Goal: Information Seeking & Learning: Learn about a topic

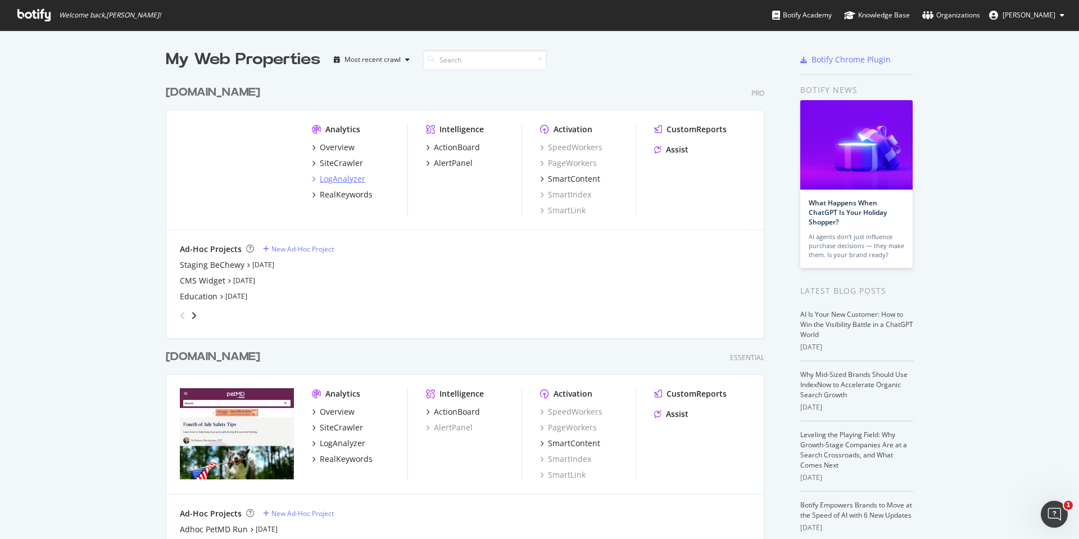
click at [346, 178] on div "LogAnalyzer" at bounding box center [343, 178] width 46 height 11
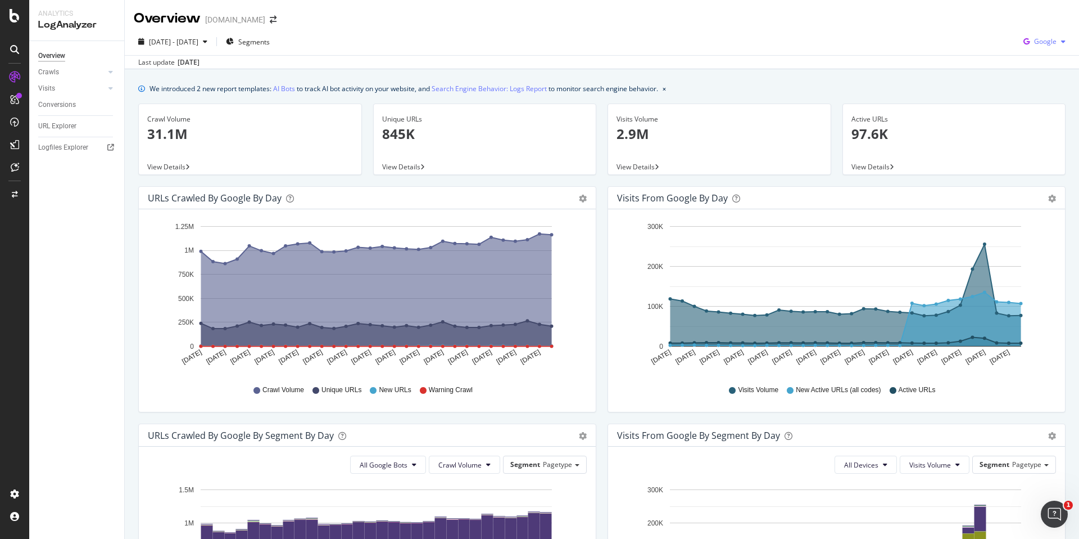
click at [1043, 39] on span "Google" at bounding box center [1045, 42] width 22 height 10
click at [1037, 120] on div "Other AI Bots" at bounding box center [1037, 126] width 78 height 16
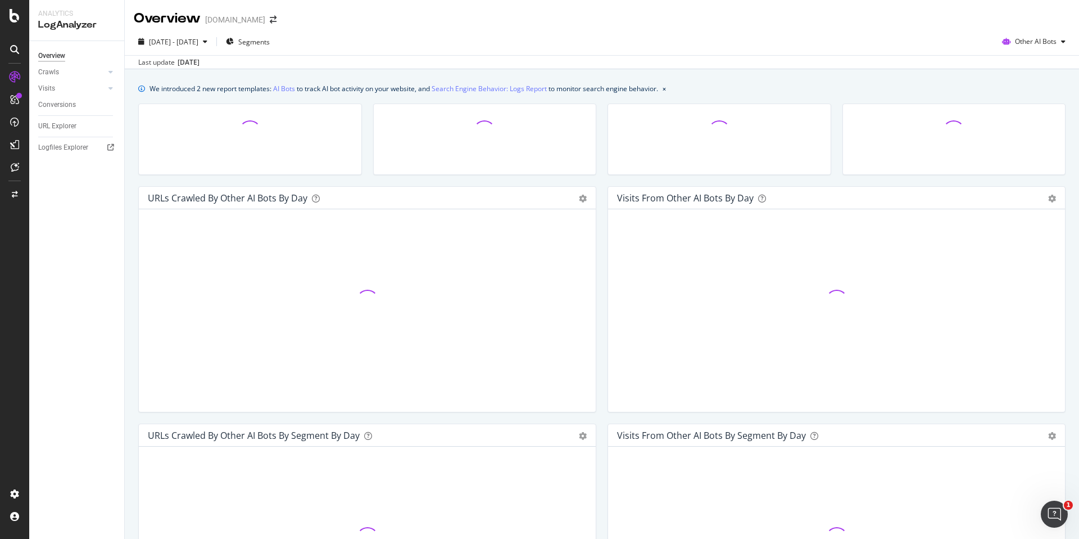
scroll to position [399, 0]
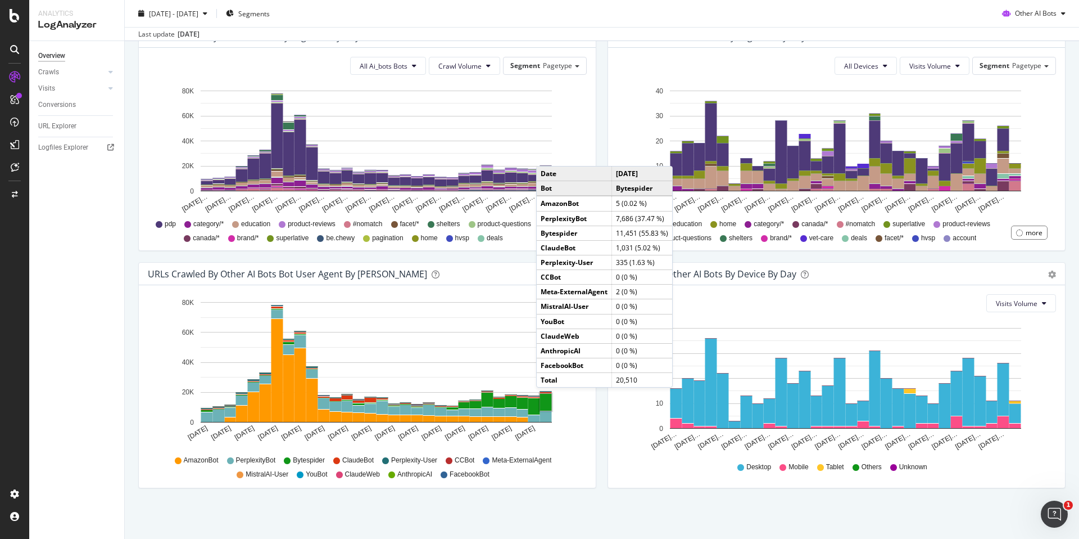
click at [548, 399] on rect "A chart." at bounding box center [546, 402] width 12 height 17
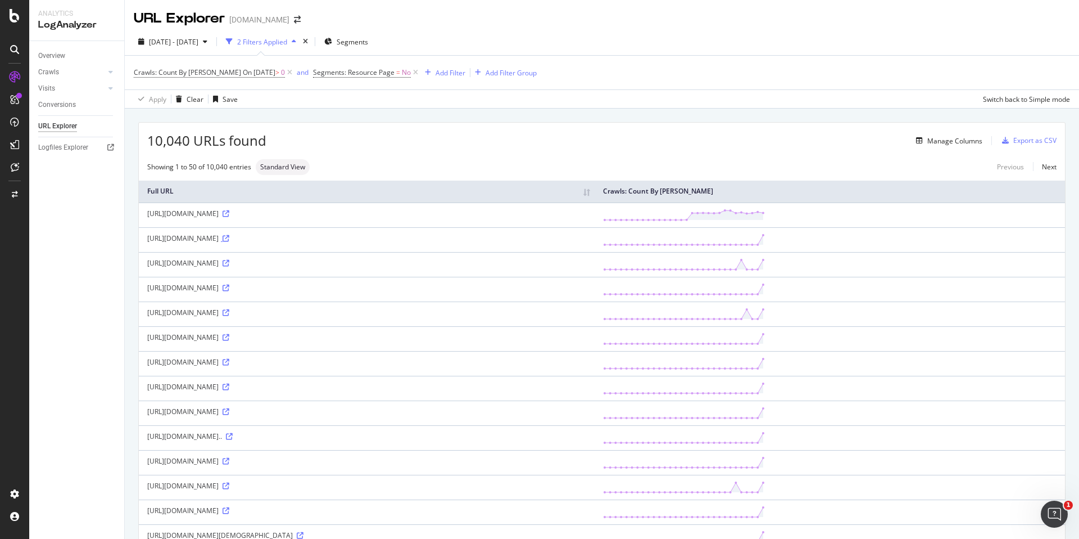
click at [229, 238] on icon at bounding box center [226, 238] width 7 height 7
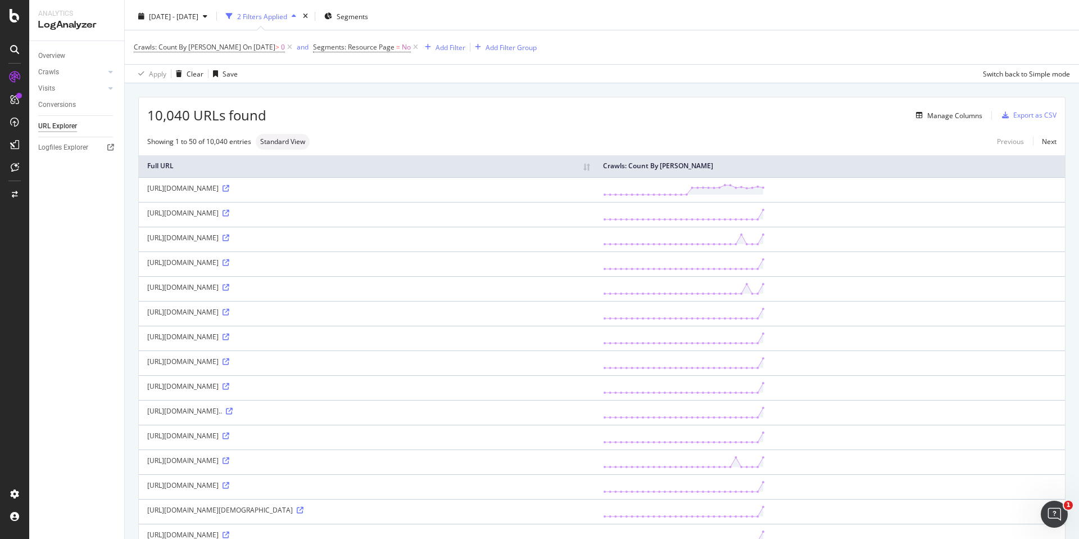
scroll to position [26, 0]
click at [229, 315] on icon at bounding box center [226, 311] width 7 height 7
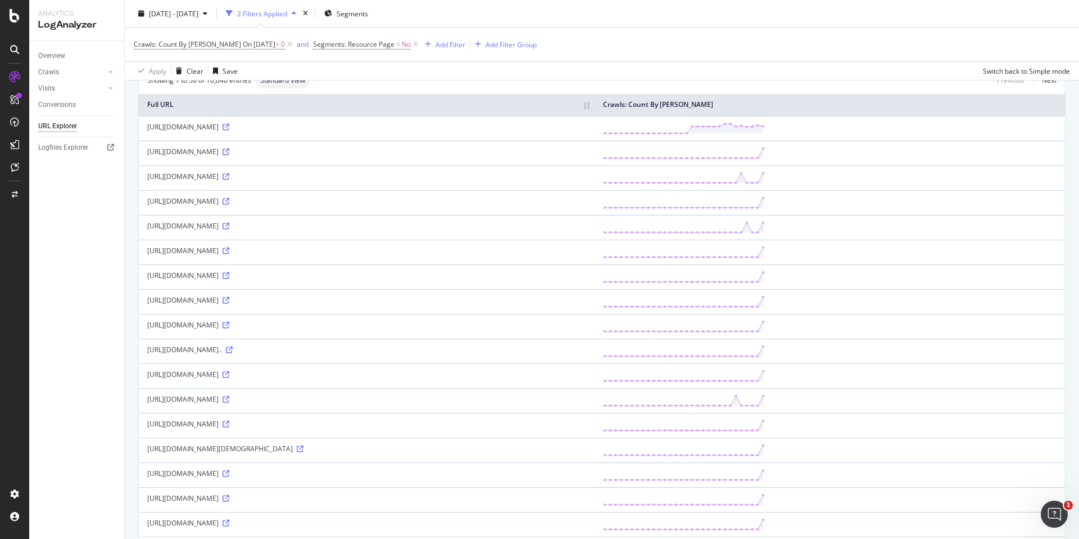
scroll to position [87, 0]
click at [233, 352] on icon at bounding box center [229, 349] width 7 height 7
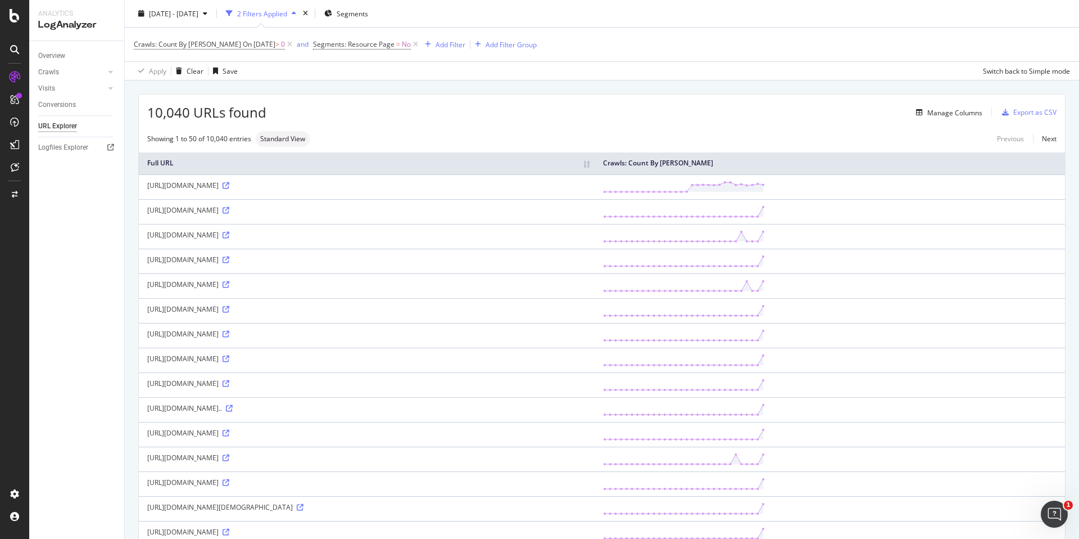
scroll to position [0, 0]
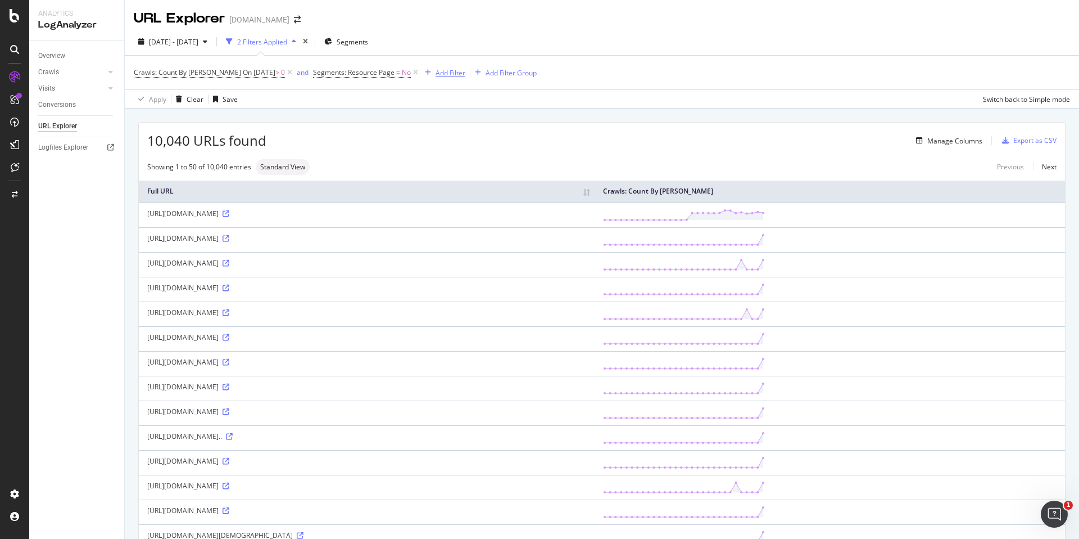
click at [446, 76] on div "Add Filter" at bounding box center [451, 73] width 30 height 10
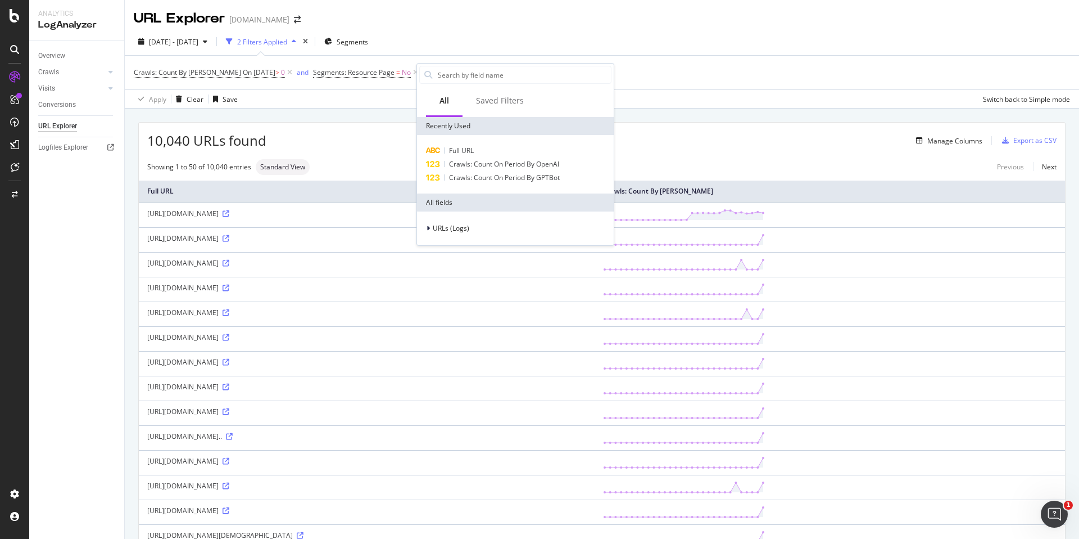
click at [483, 142] on div "Full URL Crawls: Count On Period By OpenAI Crawls: Count On Period By GPTBot" at bounding box center [515, 164] width 197 height 58
click at [482, 146] on div "Full URL" at bounding box center [515, 150] width 192 height 13
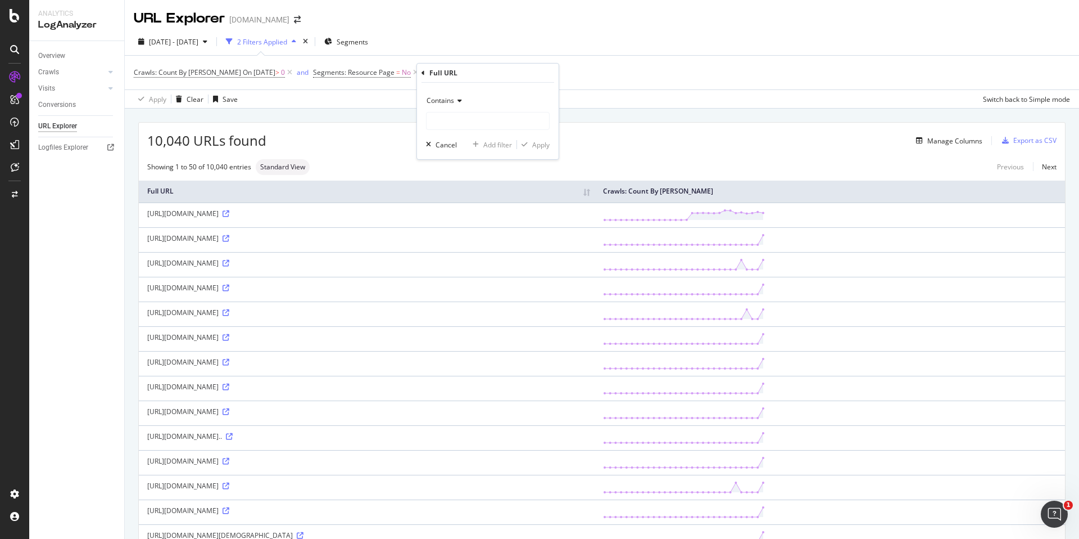
click at [459, 105] on div "Contains" at bounding box center [488, 101] width 124 height 18
click at [462, 219] on div "Doesn't contain" at bounding box center [489, 226] width 120 height 15
click at [492, 115] on input "text" at bounding box center [488, 121] width 123 height 18
type input "be.chewy"
click at [532, 140] on div "Apply" at bounding box center [540, 145] width 17 height 10
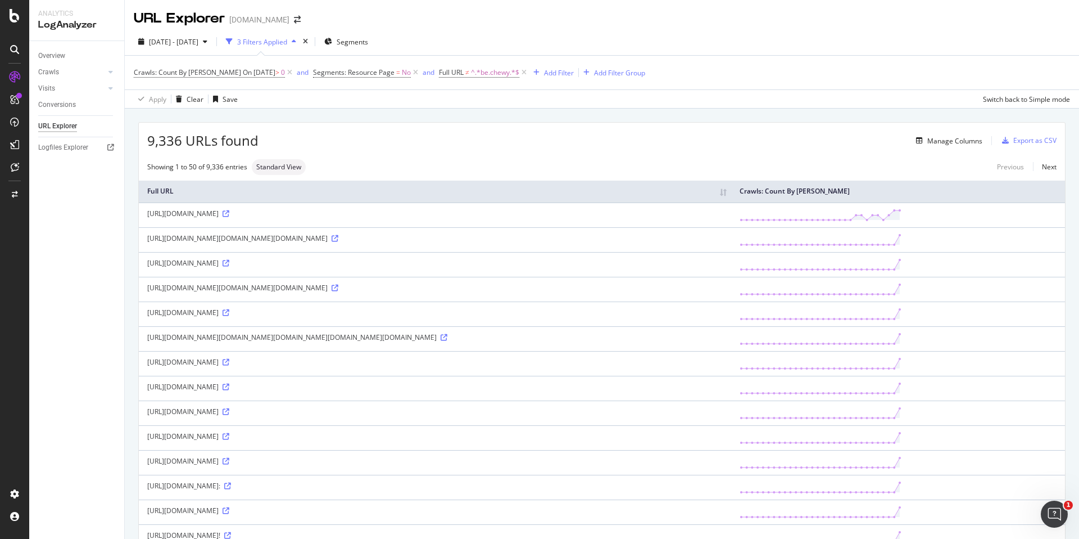
scroll to position [3, 0]
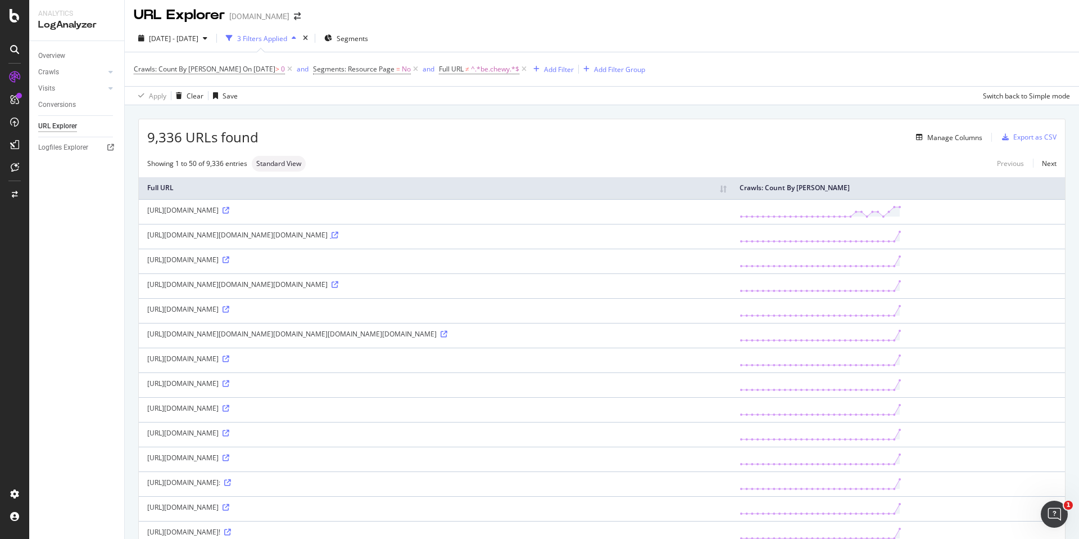
click at [338, 238] on icon at bounding box center [335, 235] width 7 height 7
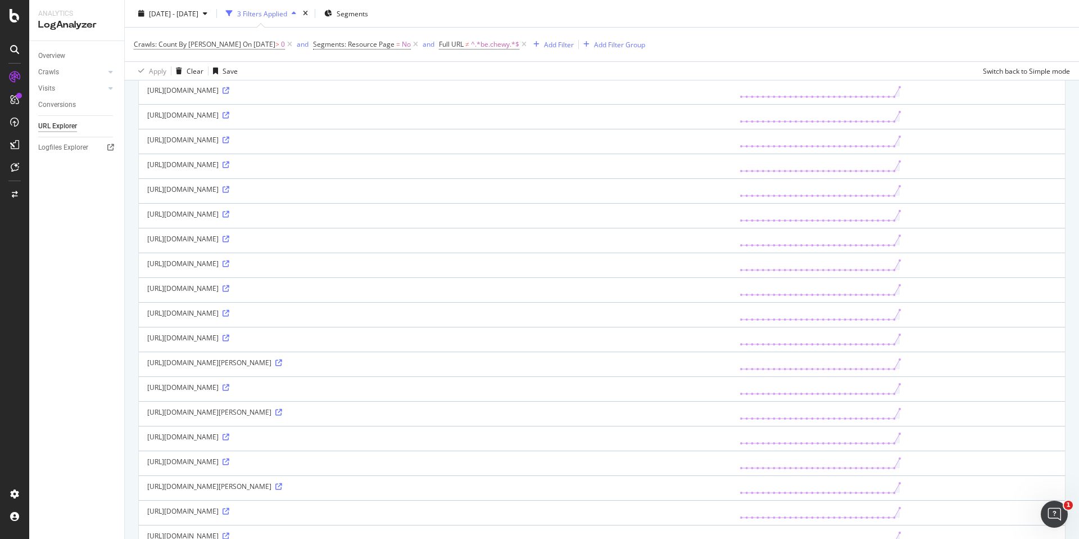
scroll to position [673, 0]
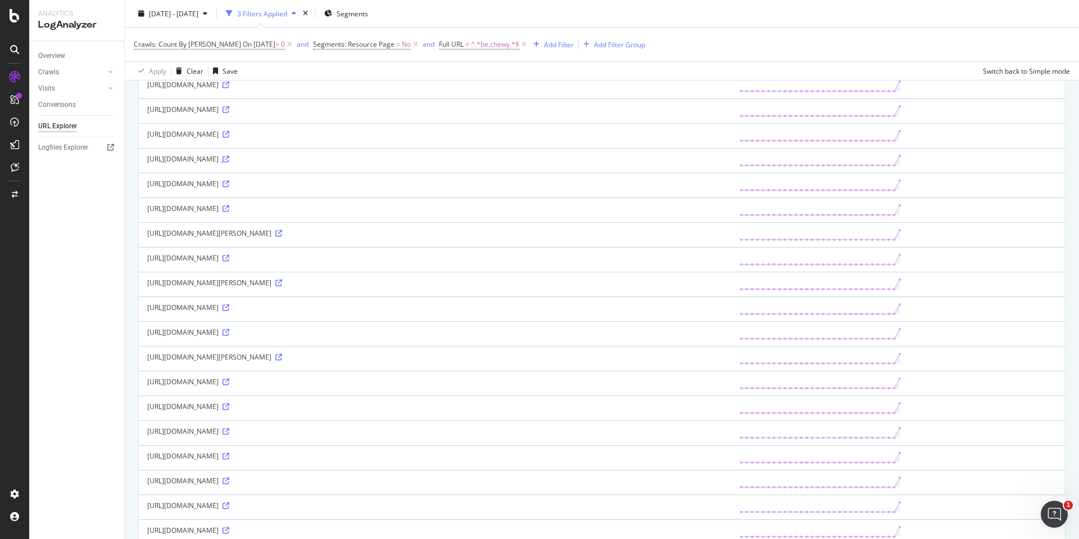
click at [229, 162] on icon at bounding box center [226, 159] width 7 height 7
